Goal: Task Accomplishment & Management: Manage account settings

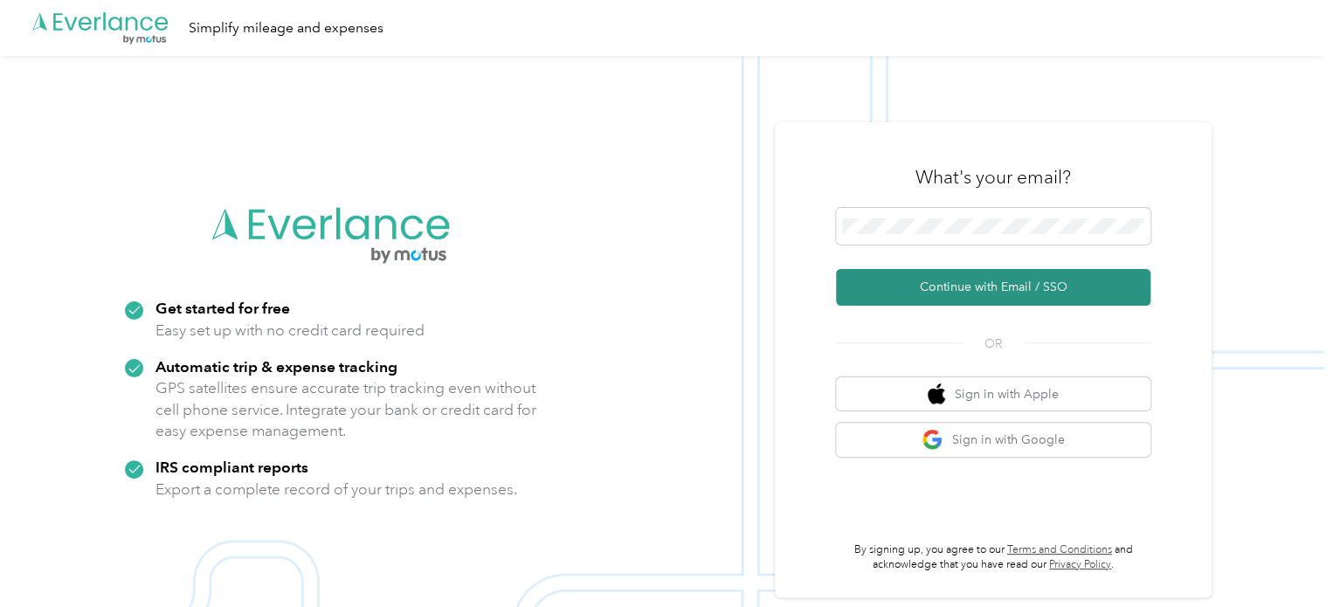
click at [983, 283] on button "Continue with Email / SSO" at bounding box center [993, 287] width 315 height 37
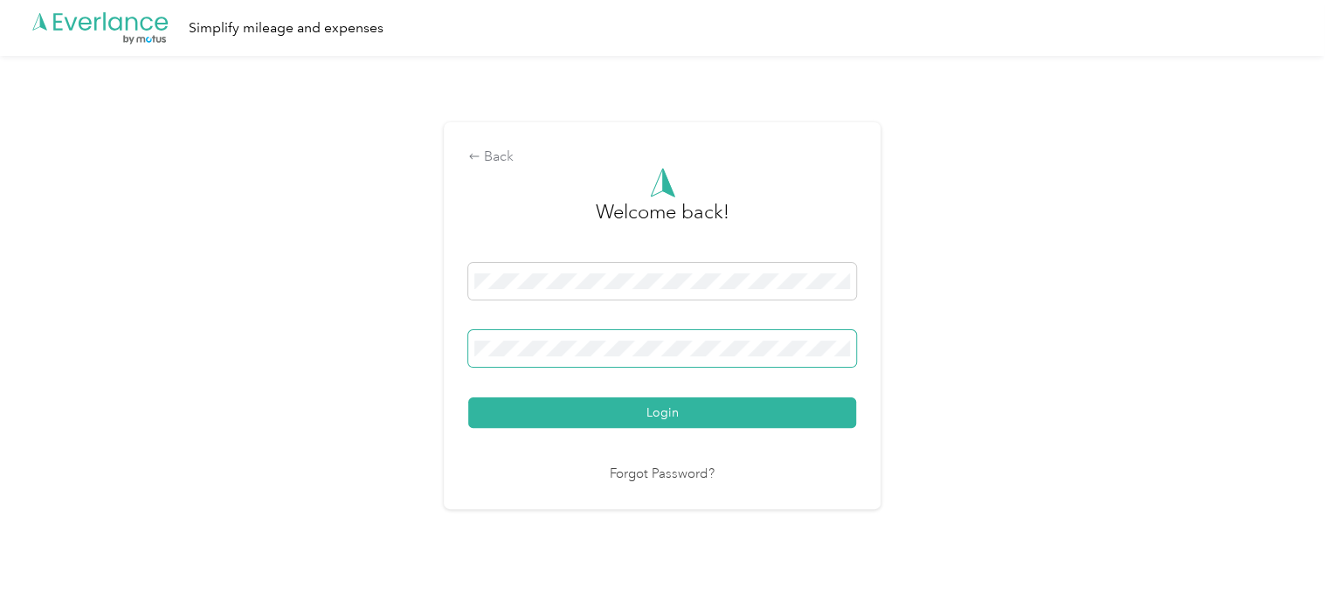
click at [468, 398] on button "Login" at bounding box center [662, 413] width 388 height 31
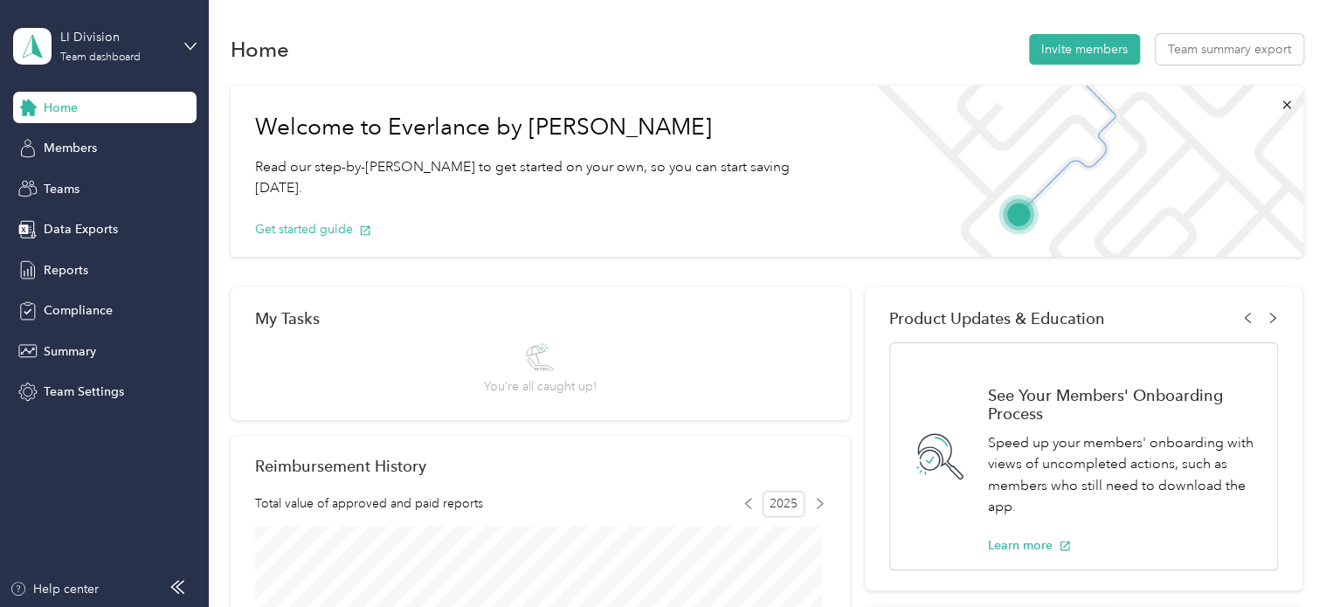
click at [186, 36] on div "LI Division Team dashboard" at bounding box center [104, 46] width 183 height 61
click at [90, 185] on div "Personal dashboard" at bounding box center [196, 183] width 343 height 31
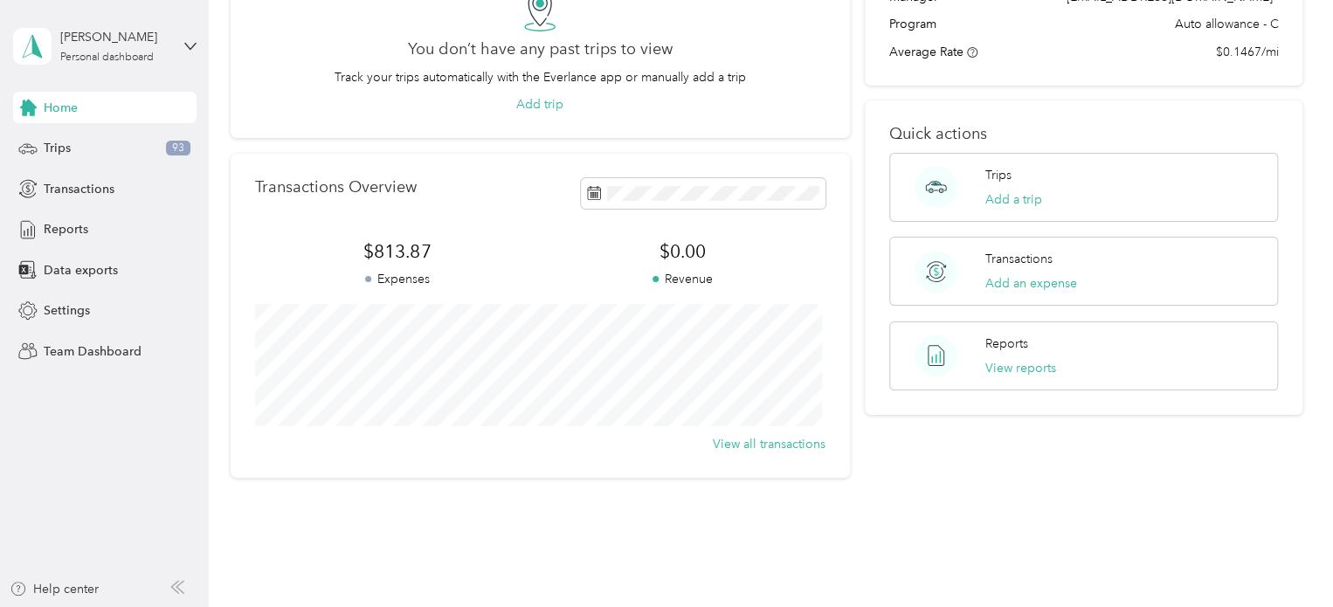
scroll to position [226, 0]
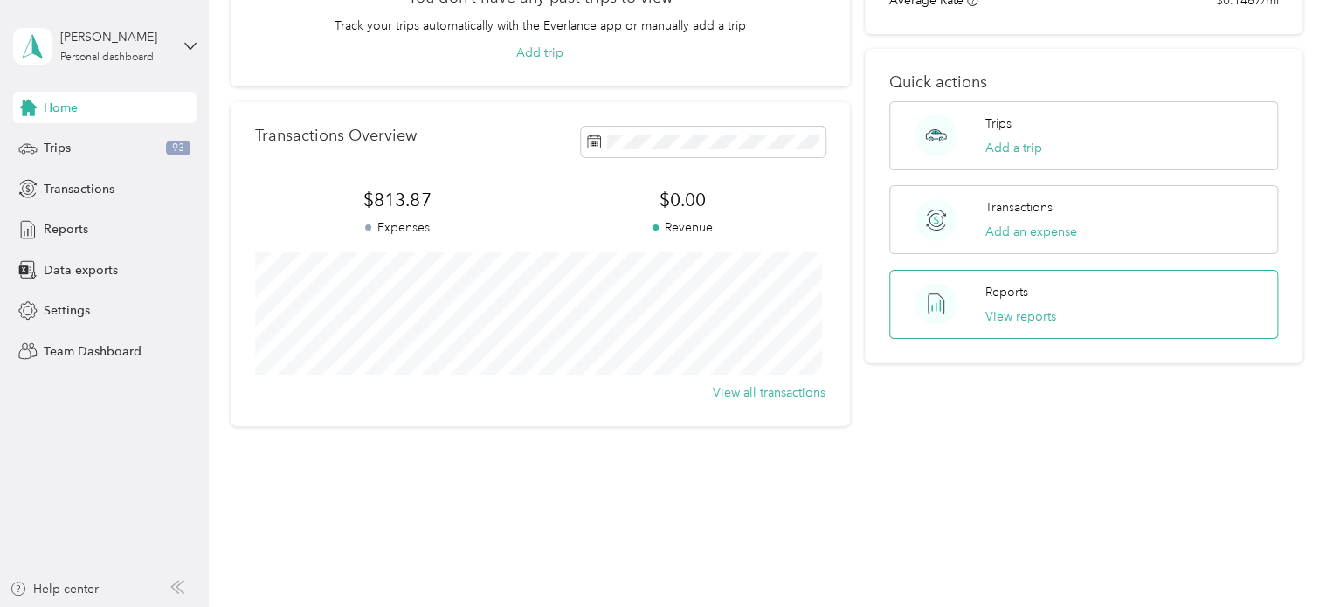
click at [1133, 288] on div "Reports View reports" at bounding box center [1084, 304] width 389 height 69
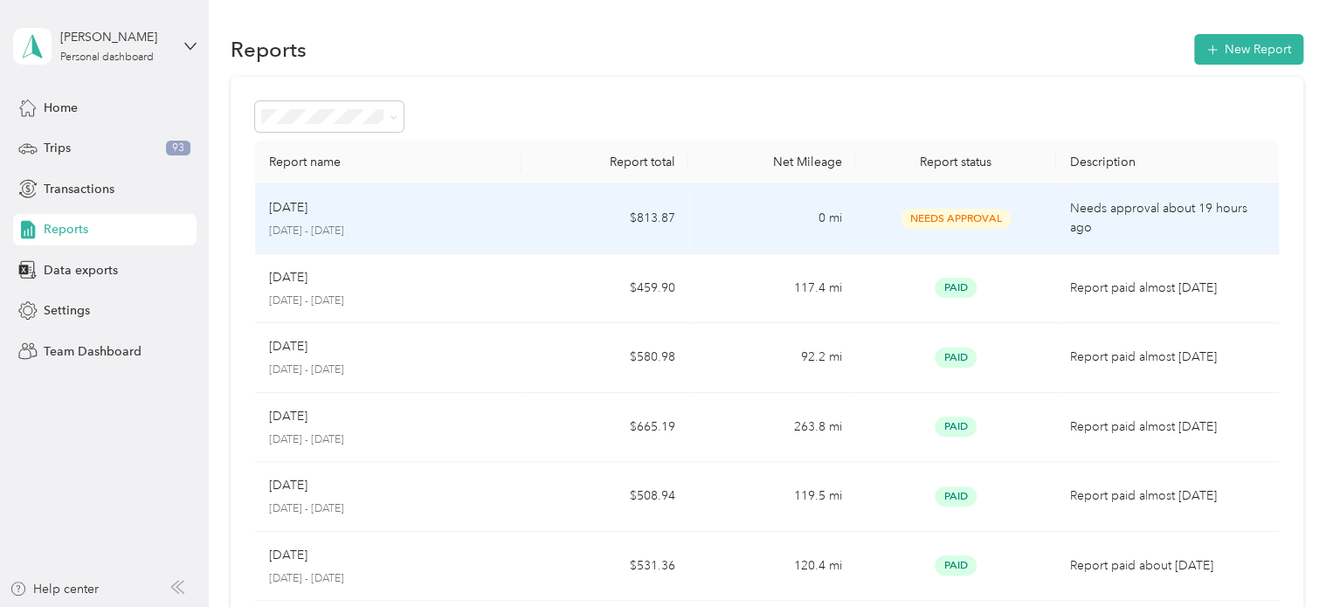
click at [765, 209] on td "0 mi" at bounding box center [772, 219] width 167 height 70
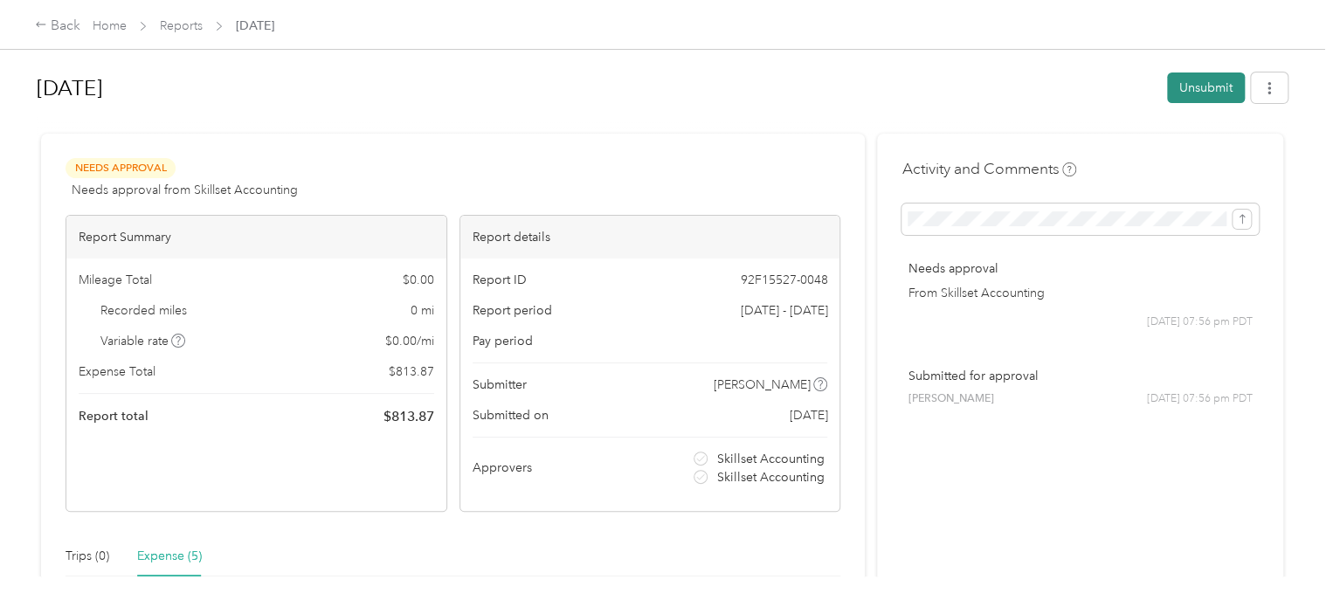
click at [1186, 90] on button "Unsubmit" at bounding box center [1206, 88] width 78 height 31
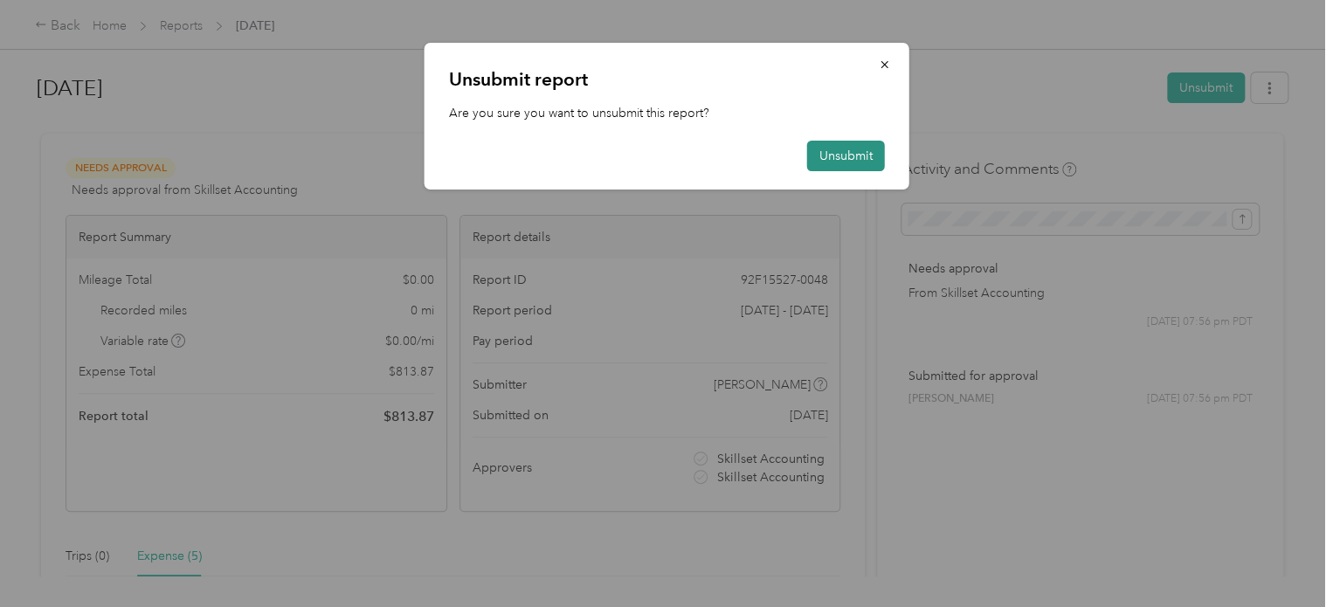
click at [871, 157] on button "Unsubmit" at bounding box center [846, 156] width 78 height 31
